Goal: Obtain resource: Obtain resource

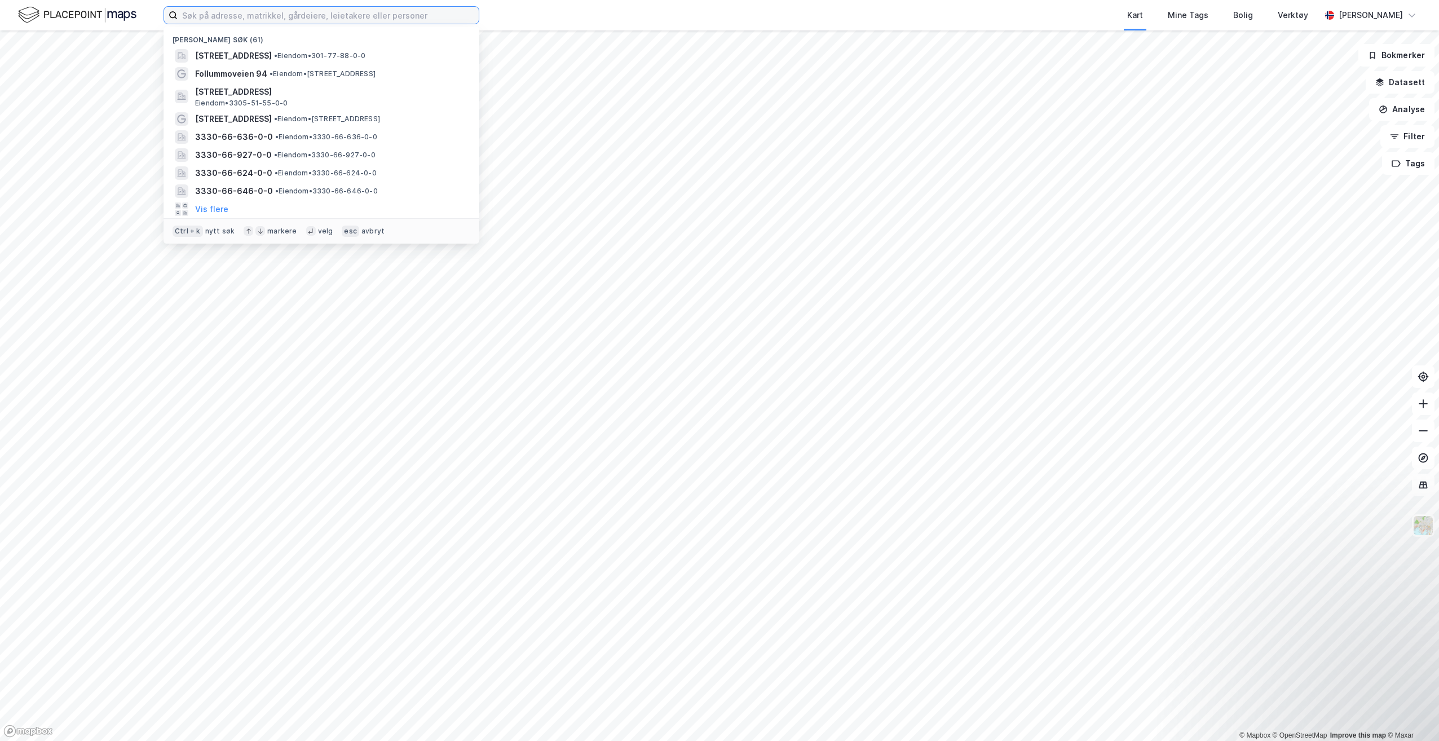
click at [350, 23] on input at bounding box center [328, 15] width 301 height 17
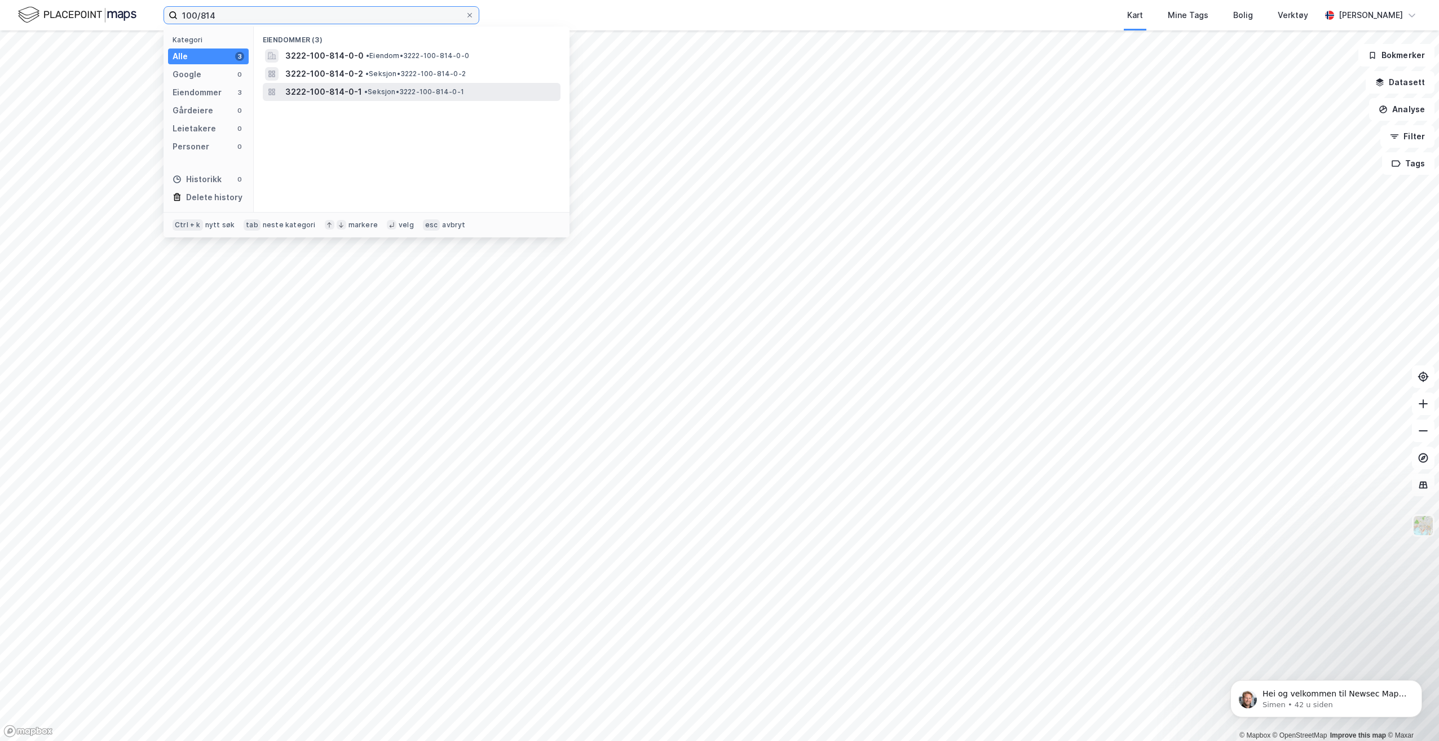
type input "100/814"
click at [398, 95] on span "• Seksjon • 3222-100-814-0-1" at bounding box center [414, 91] width 100 height 9
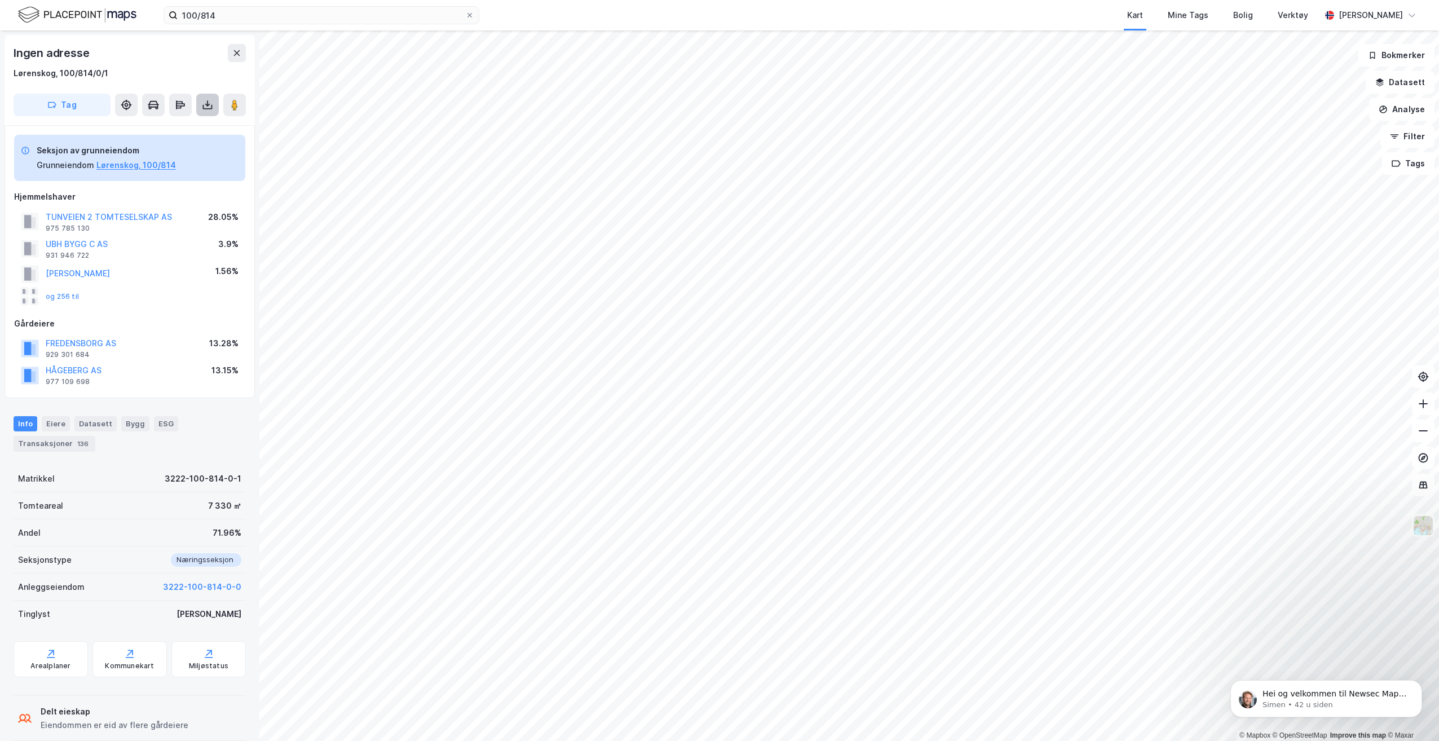
click at [202, 105] on icon at bounding box center [207, 104] width 11 height 11
click at [184, 127] on div "Last ned grunnbok" at bounding box center [151, 127] width 65 height 9
